Goal: Check status: Check status

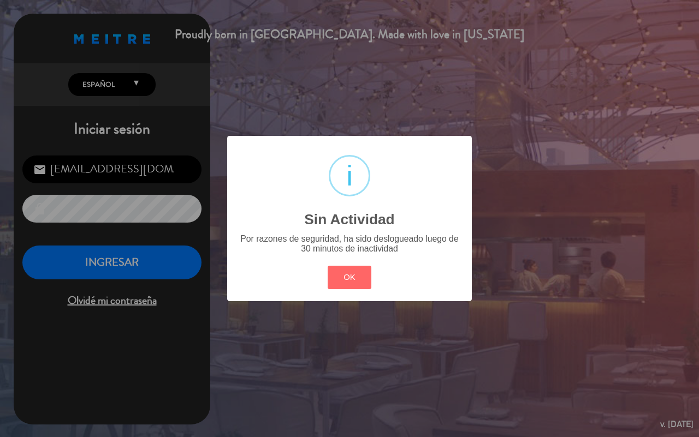
click at [342, 278] on button "OK" at bounding box center [350, 277] width 44 height 23
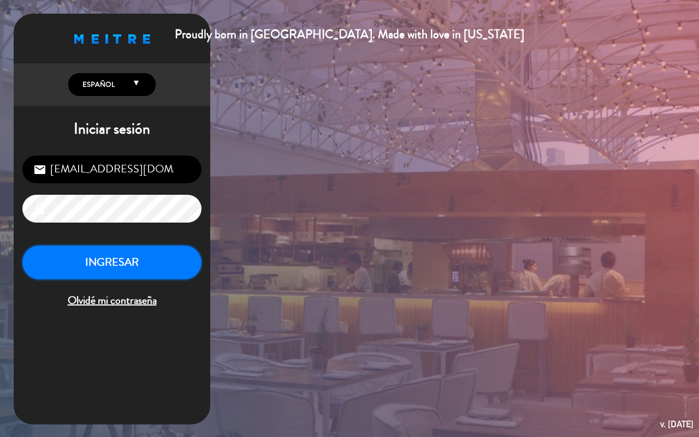
click at [129, 269] on button "INGRESAR" at bounding box center [111, 263] width 179 height 34
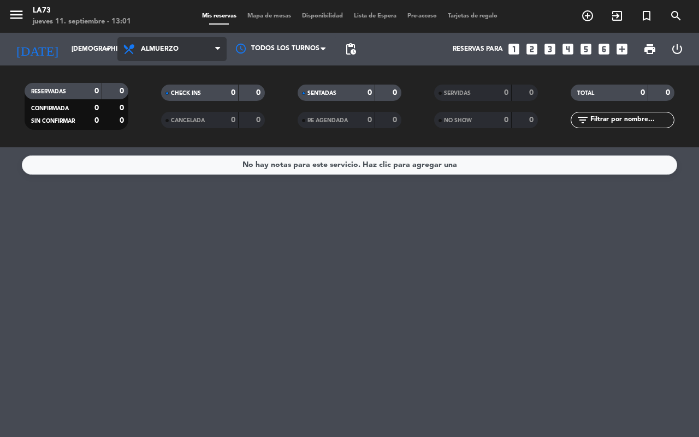
click at [215, 45] on icon at bounding box center [217, 49] width 5 height 9
click at [156, 121] on div "menu LA73 [DATE] 11. septiembre - 13:01 Mis reservas Mapa de mesas Disponibilid…" at bounding box center [349, 73] width 699 height 147
click at [216, 48] on icon at bounding box center [217, 49] width 5 height 9
click at [208, 52] on span "Cena" at bounding box center [171, 49] width 109 height 24
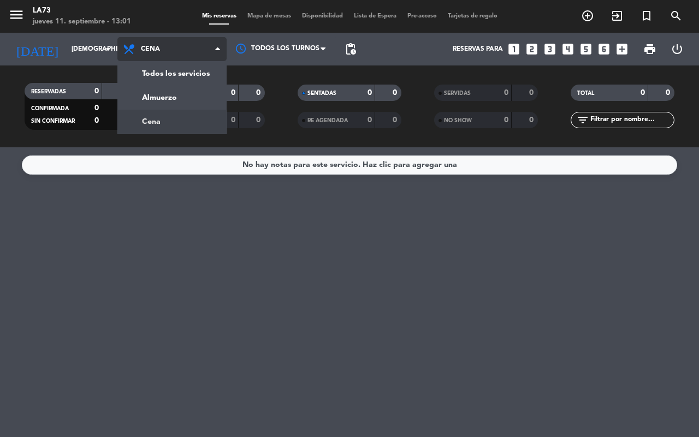
click at [208, 52] on span "Cena" at bounding box center [171, 49] width 109 height 24
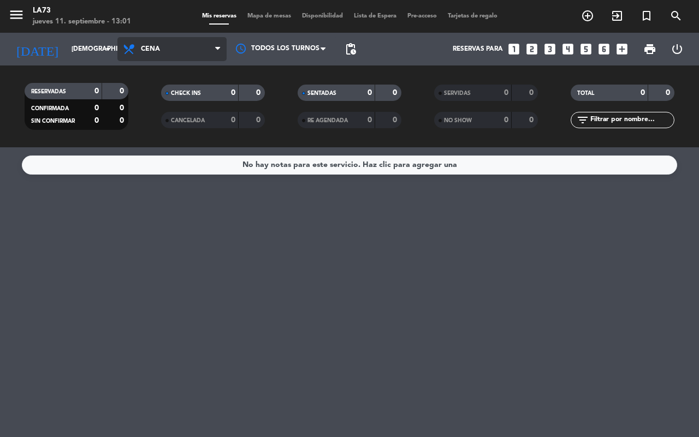
click at [218, 54] on icon at bounding box center [217, 49] width 5 height 9
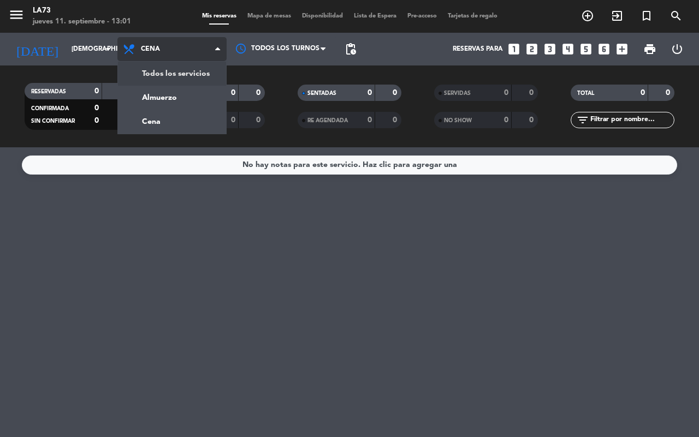
click at [189, 72] on div "menu LA73 [DATE] 11. septiembre - 13:01 Mis reservas Mapa de mesas Disponibilid…" at bounding box center [349, 73] width 699 height 147
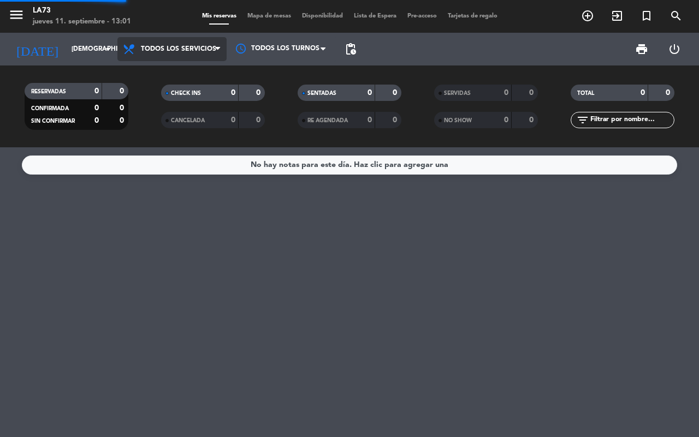
click at [189, 72] on div "RESERVADAS 0 0 CONFIRMADA 0 0 SIN CONFIRMAR 0 0 CHECK INS 0 0 CANCELADA 0 0 SEN…" at bounding box center [349, 107] width 699 height 82
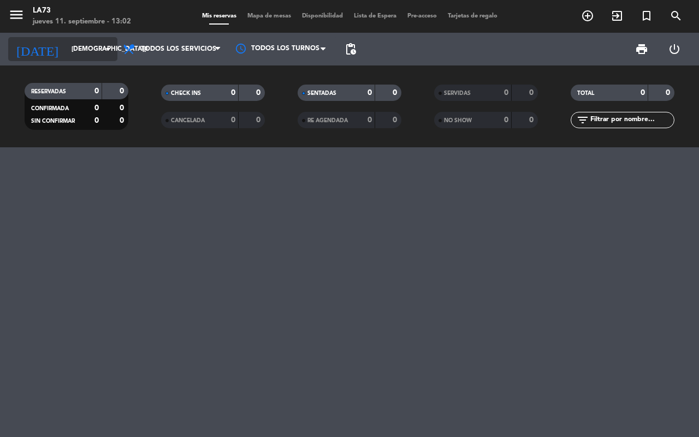
click at [106, 50] on icon "arrow_drop_down" at bounding box center [108, 49] width 13 height 13
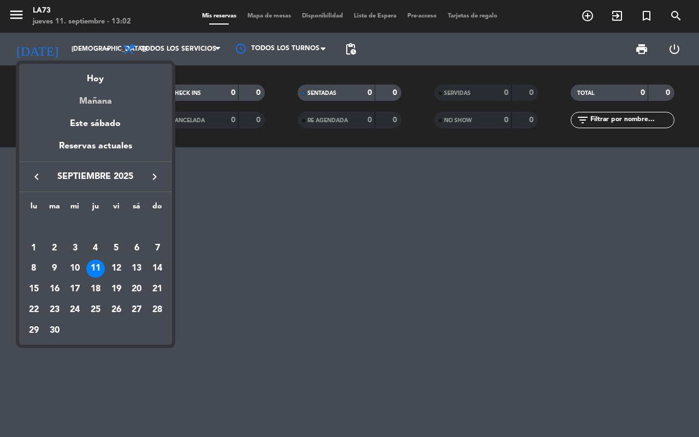
click at [103, 97] on div "Mañana" at bounding box center [95, 97] width 153 height 22
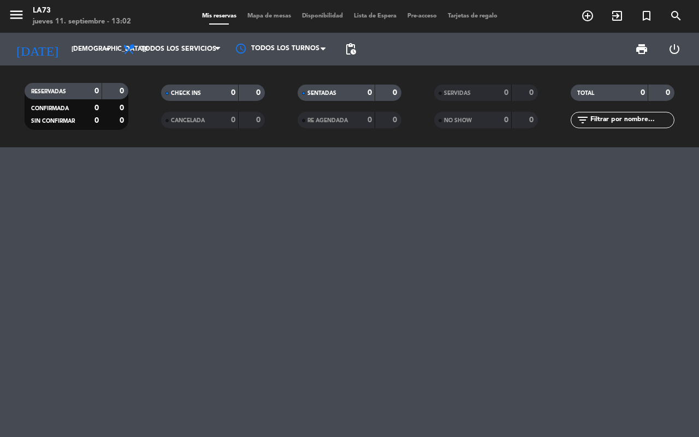
type input "[DATE]"
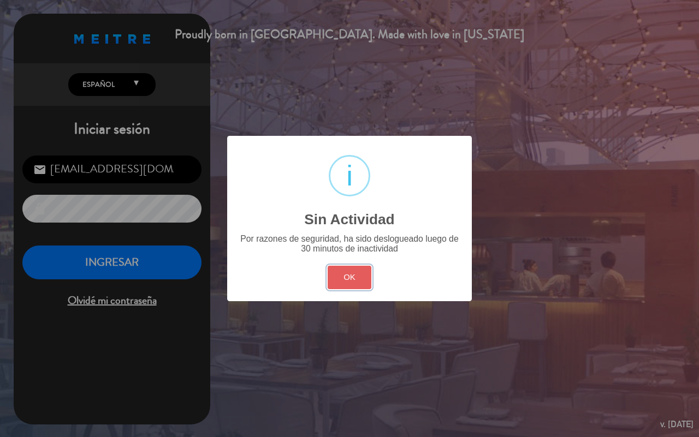
click at [358, 288] on button "OK" at bounding box center [350, 277] width 44 height 23
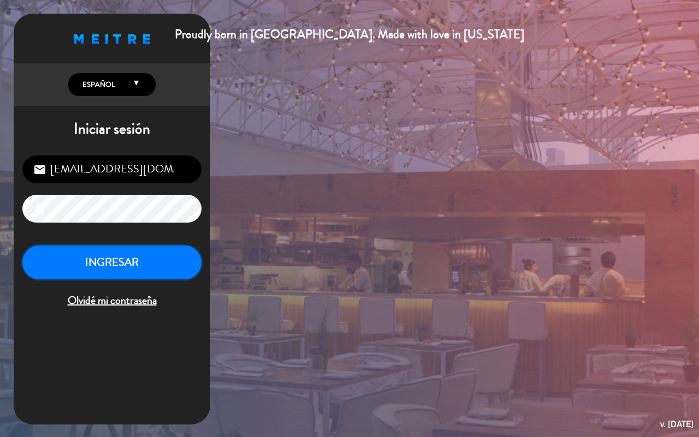
click at [108, 249] on button "INGRESAR" at bounding box center [111, 263] width 179 height 34
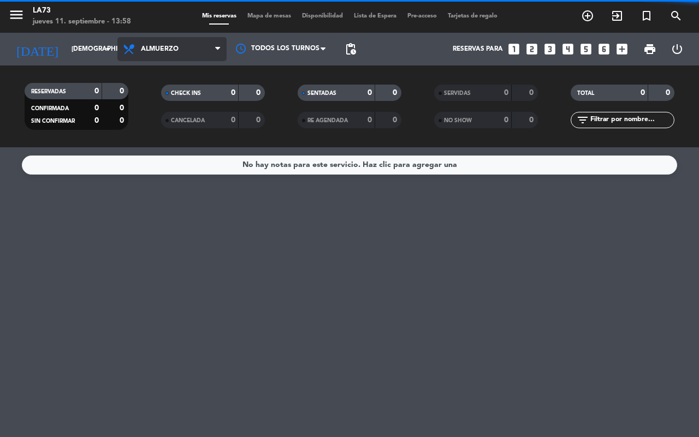
click at [190, 52] on span "Almuerzo" at bounding box center [171, 49] width 109 height 24
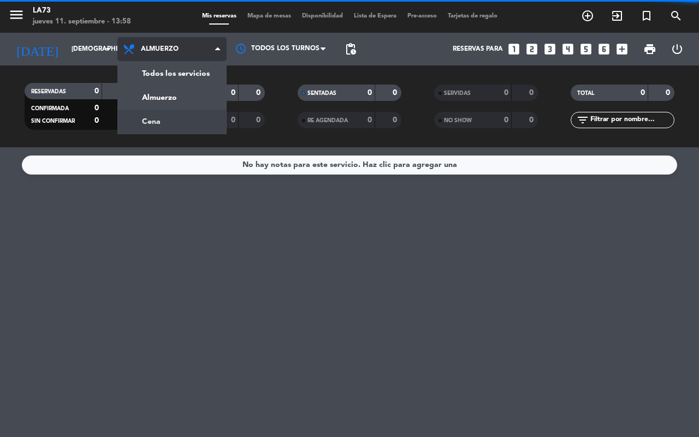
click at [163, 117] on div "menu LA73 [DATE] 11. septiembre - 13:58 Mis reservas Mapa de mesas Disponibilid…" at bounding box center [349, 73] width 699 height 147
